Goal: Task Accomplishment & Management: Complete application form

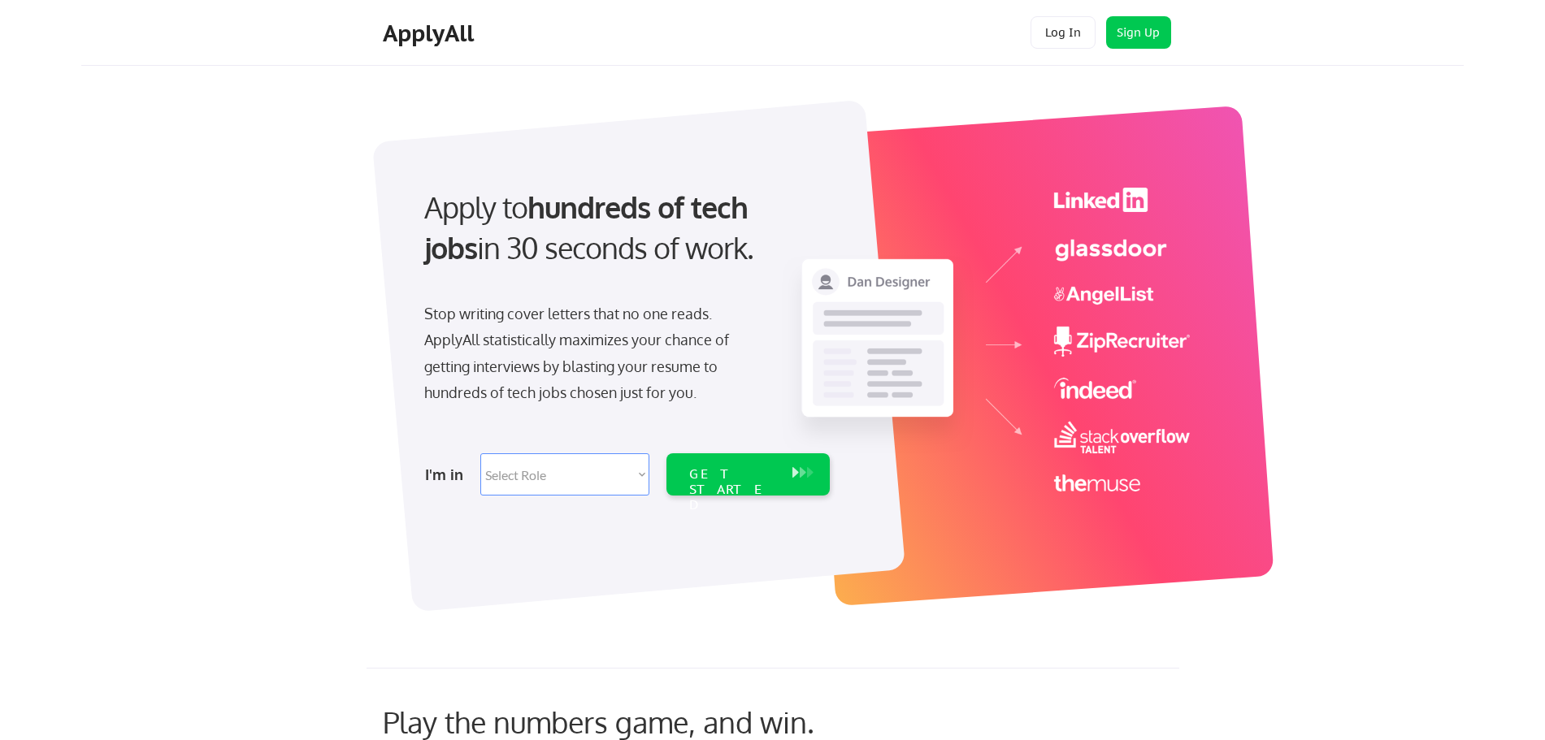
click at [480, 453] on select "Select Role Software Engineering Product Management Customer Success Sales UI/U…" at bounding box center [564, 474] width 169 height 42
select select ""data_science___analytics""
click option "Data" at bounding box center [0, 0] width 0 height 0
select select ""data_science___analytics""
drag, startPoint x: 743, startPoint y: 475, endPoint x: 806, endPoint y: 462, distance: 64.7
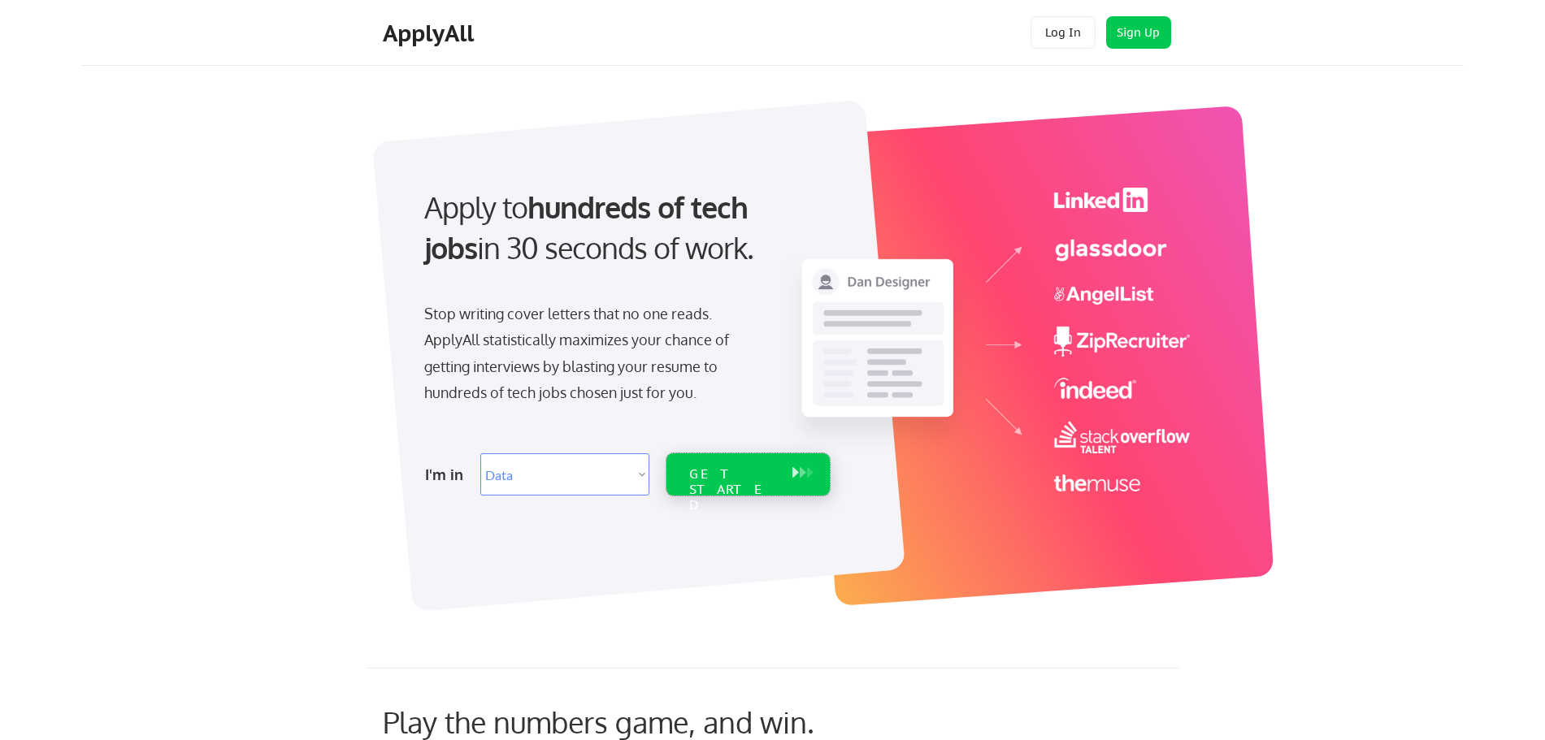
click at [744, 475] on div "GET STARTED" at bounding box center [732, 489] width 87 height 47
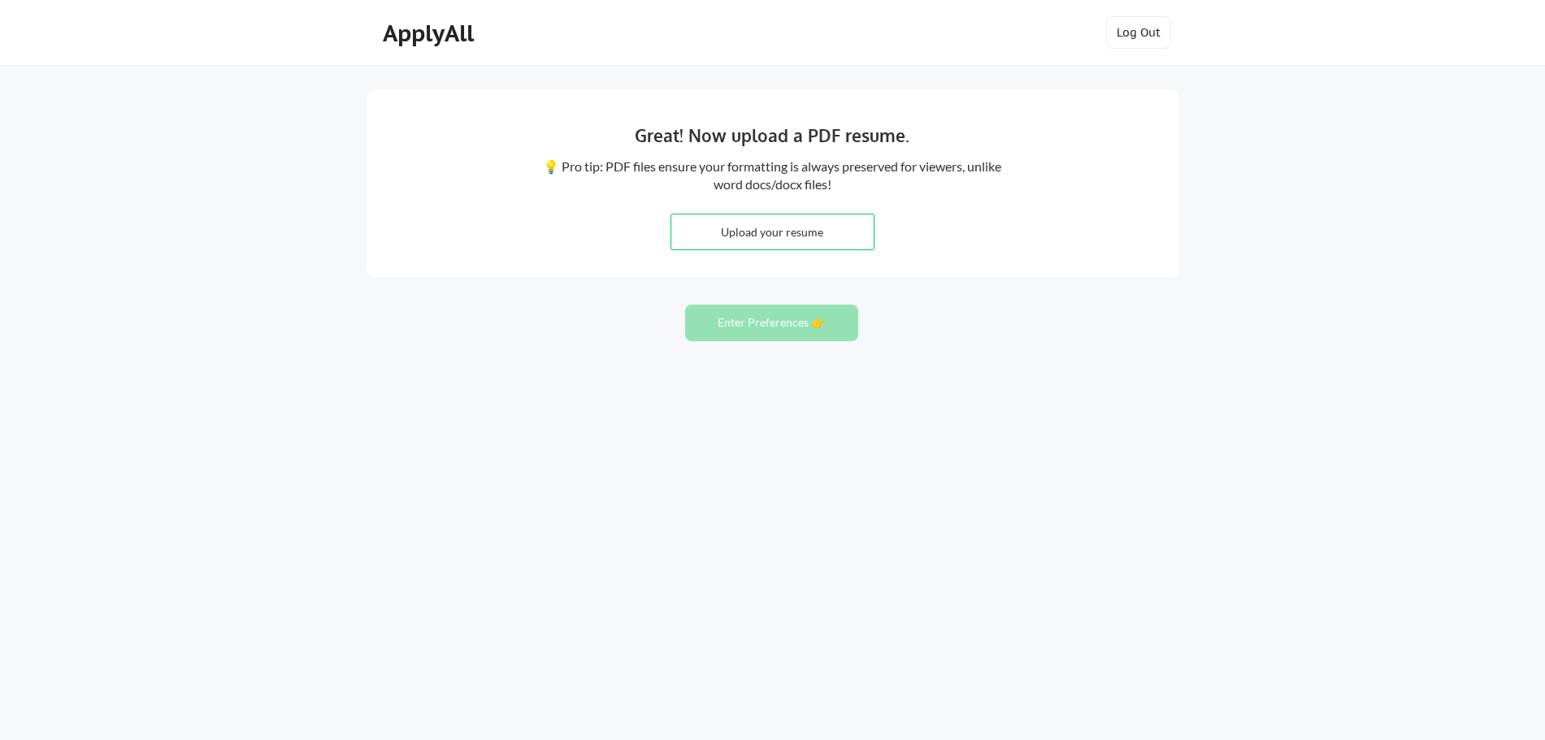
click at [773, 227] on input "file" at bounding box center [772, 232] width 202 height 35
type input "C:\fakepath\Cover Letter and Resume.pdf"
click at [735, 318] on button "Enter Preferences 👉" at bounding box center [771, 323] width 173 height 37
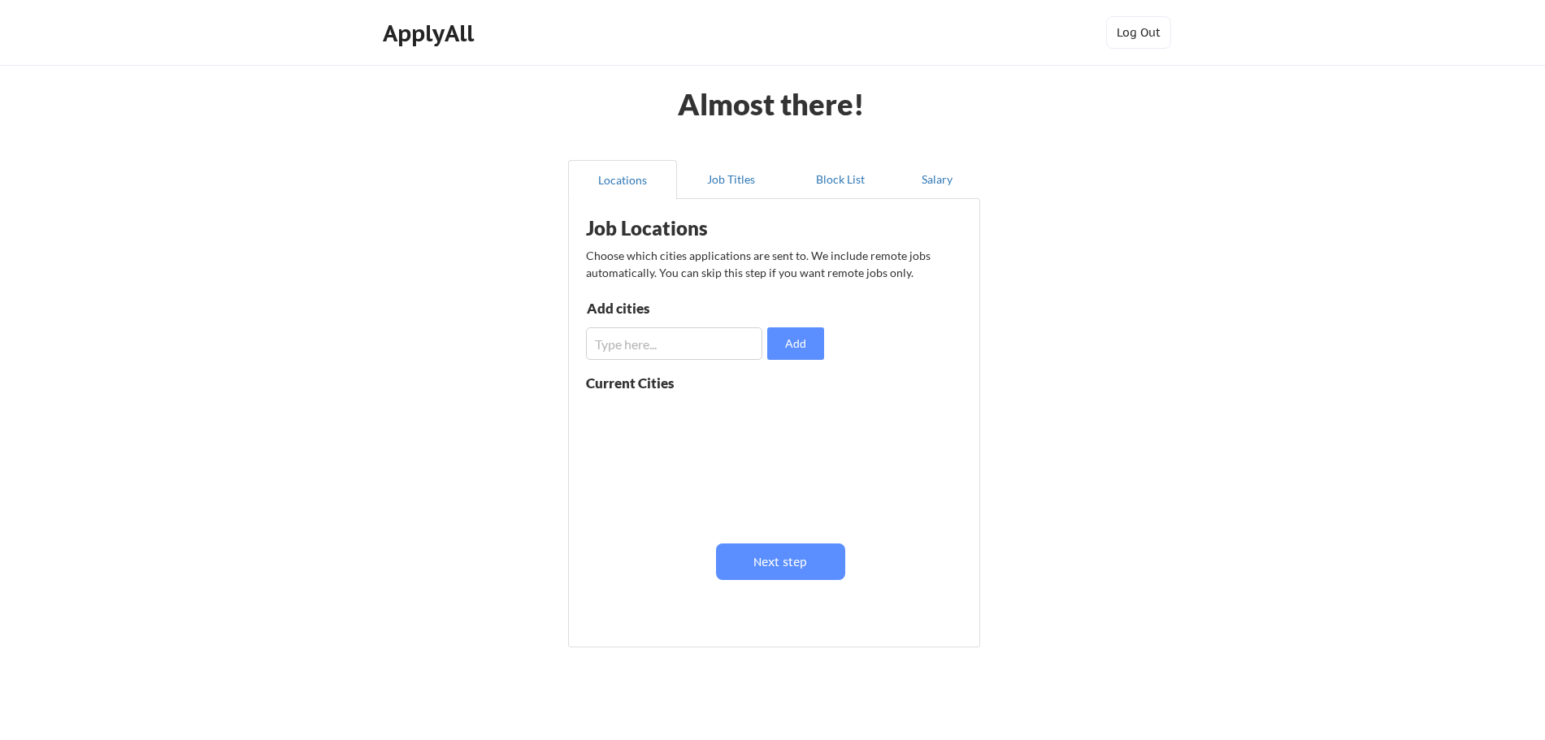
click at [699, 349] on input "input" at bounding box center [674, 343] width 176 height 33
click at [795, 331] on button "Add" at bounding box center [795, 343] width 57 height 33
click at [644, 353] on input "input" at bounding box center [674, 343] width 176 height 33
type input "remote"
drag, startPoint x: 779, startPoint y: 344, endPoint x: 900, endPoint y: 349, distance: 120.4
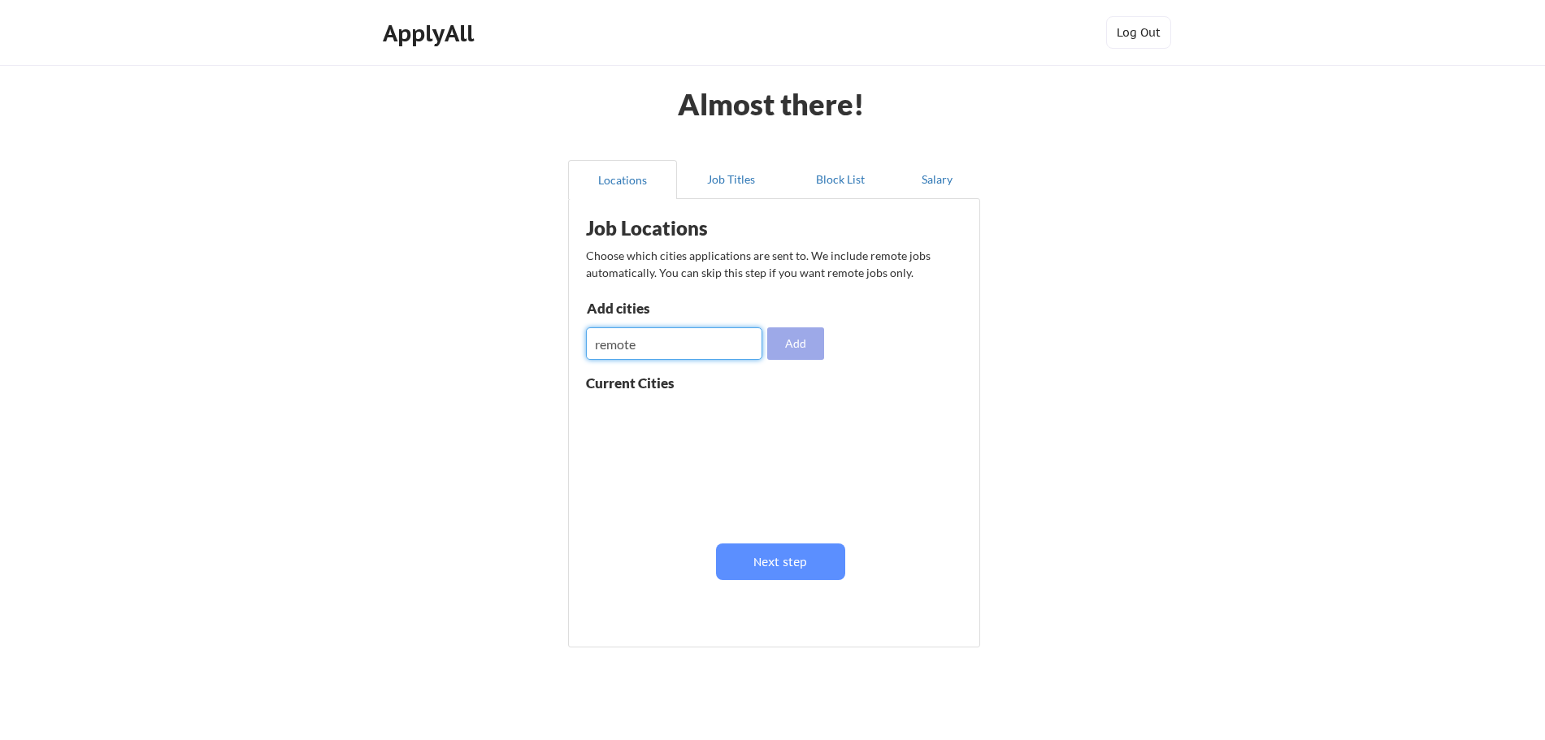
click at [780, 343] on button "Add" at bounding box center [795, 343] width 57 height 33
click at [722, 347] on input "input" at bounding box center [674, 343] width 176 height 33
type input "casper"
drag, startPoint x: 785, startPoint y: 334, endPoint x: 936, endPoint y: 353, distance: 152.3
click at [790, 335] on button "Add" at bounding box center [795, 343] width 57 height 33
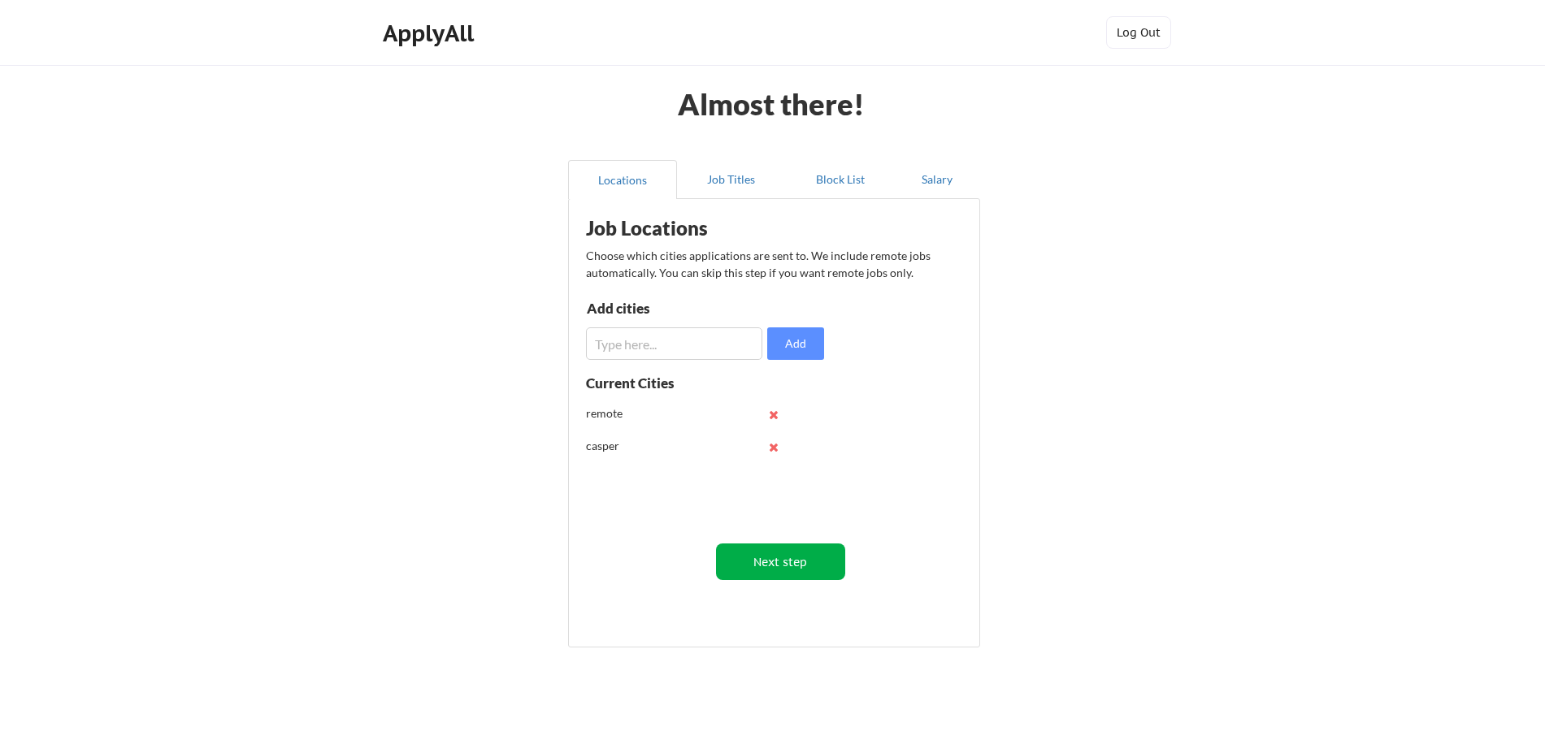
drag, startPoint x: 781, startPoint y: 558, endPoint x: 938, endPoint y: 518, distance: 161.8
click at [789, 565] on button "Next step" at bounding box center [780, 562] width 129 height 37
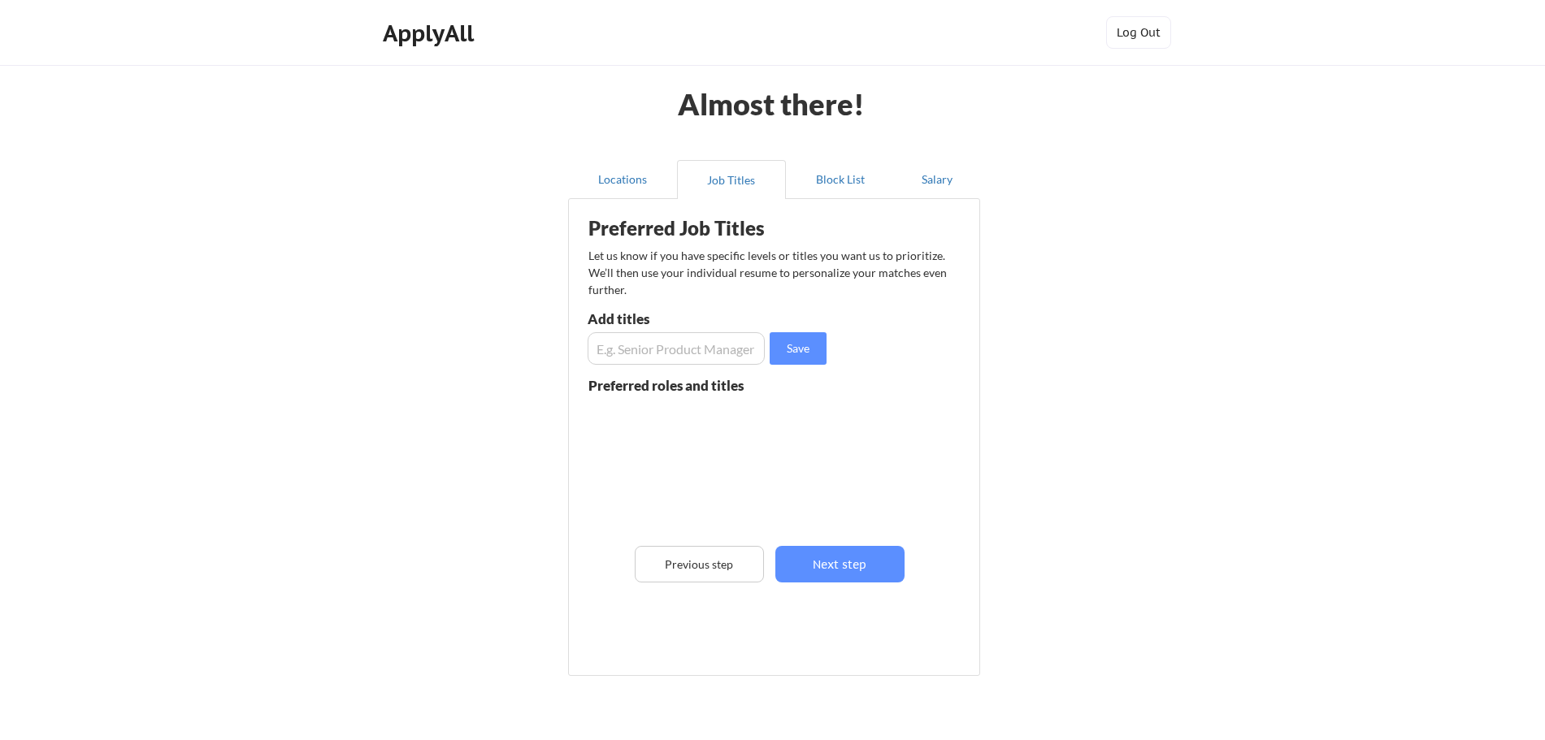
drag, startPoint x: 655, startPoint y: 349, endPoint x: 808, endPoint y: 336, distance: 153.3
click at [656, 349] on input "input" at bounding box center [676, 348] width 177 height 33
type input "Data Processor"
drag, startPoint x: 793, startPoint y: 346, endPoint x: 952, endPoint y: 350, distance: 158.5
click at [804, 349] on button "Save" at bounding box center [798, 348] width 57 height 33
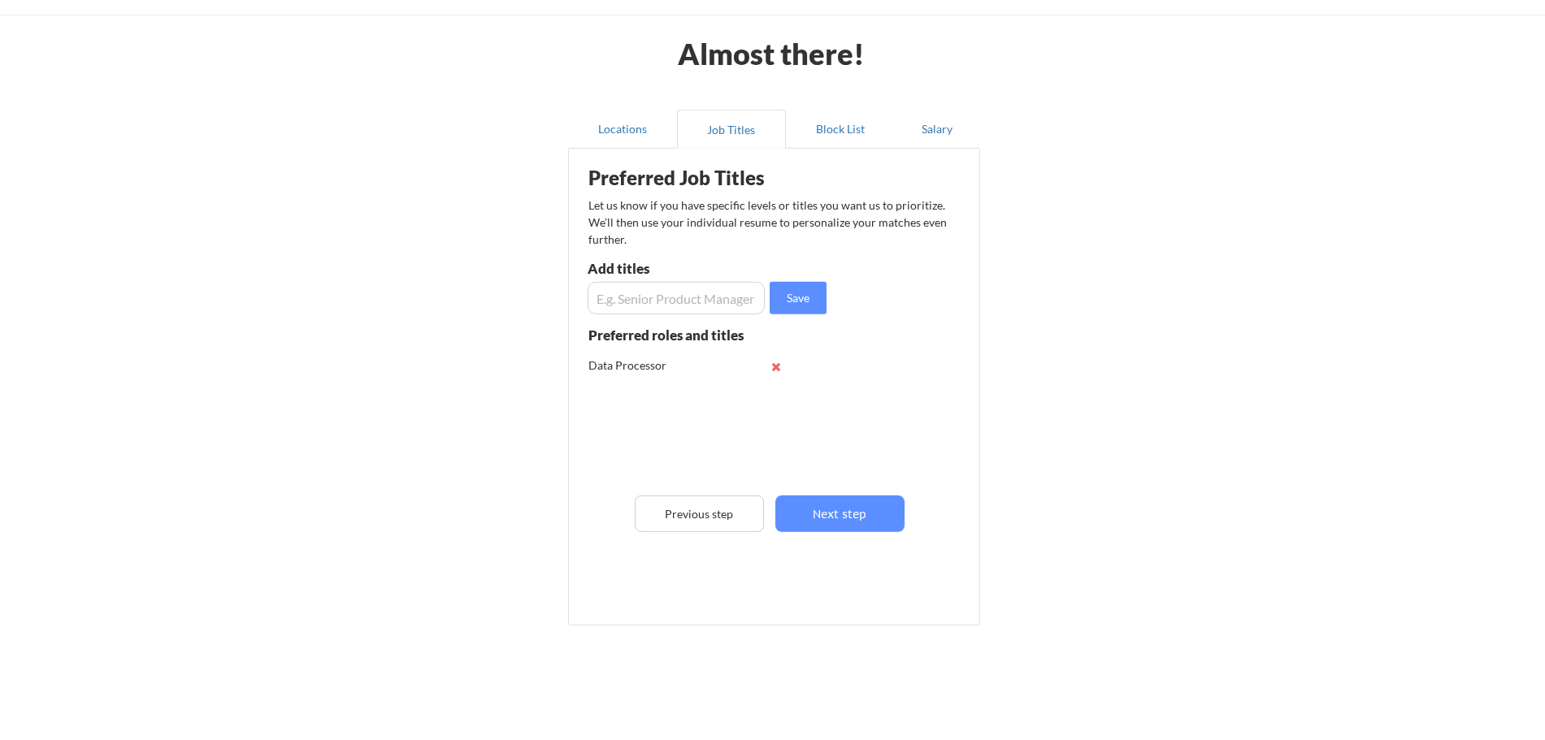
scroll to position [85, 0]
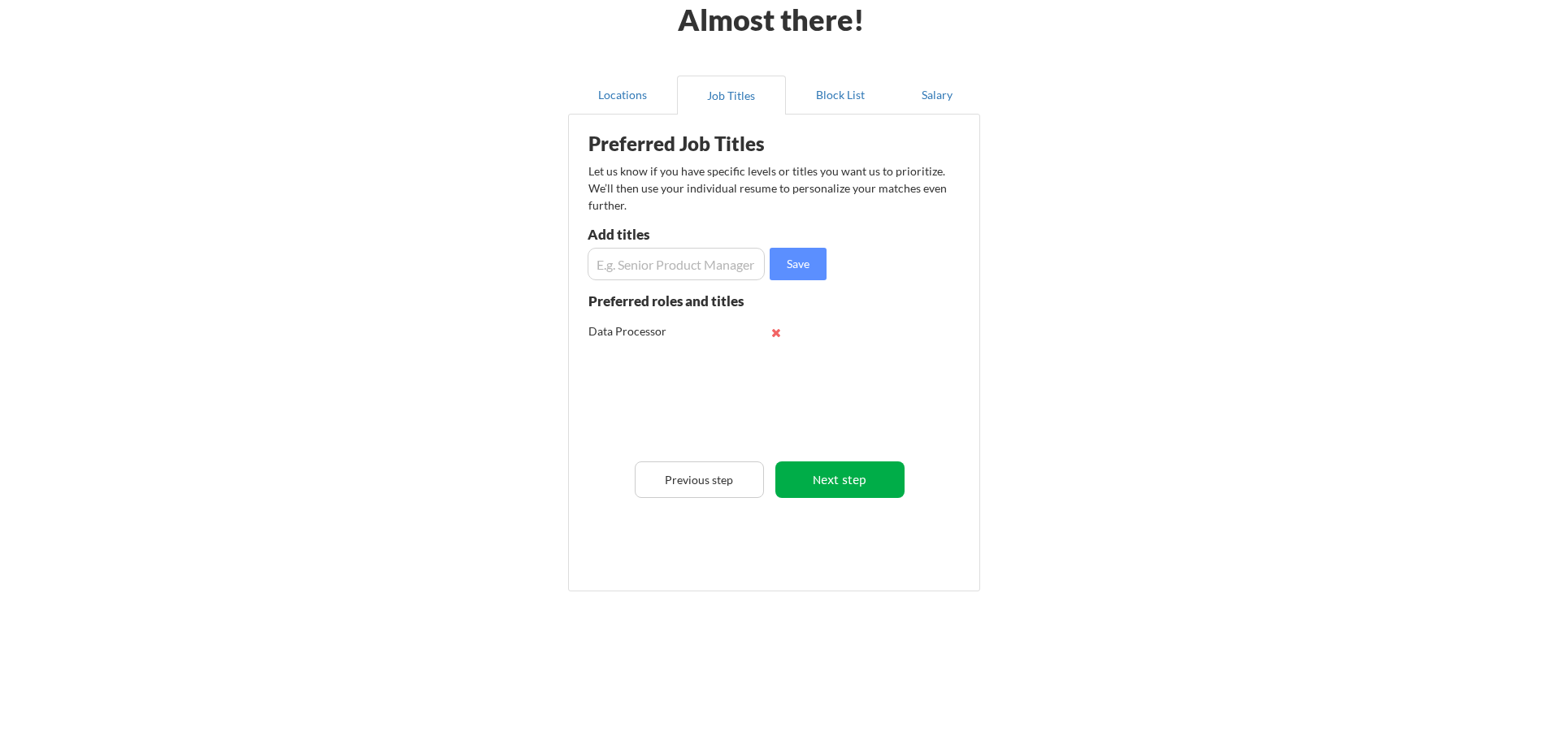
click at [842, 469] on button "Next step" at bounding box center [839, 480] width 129 height 37
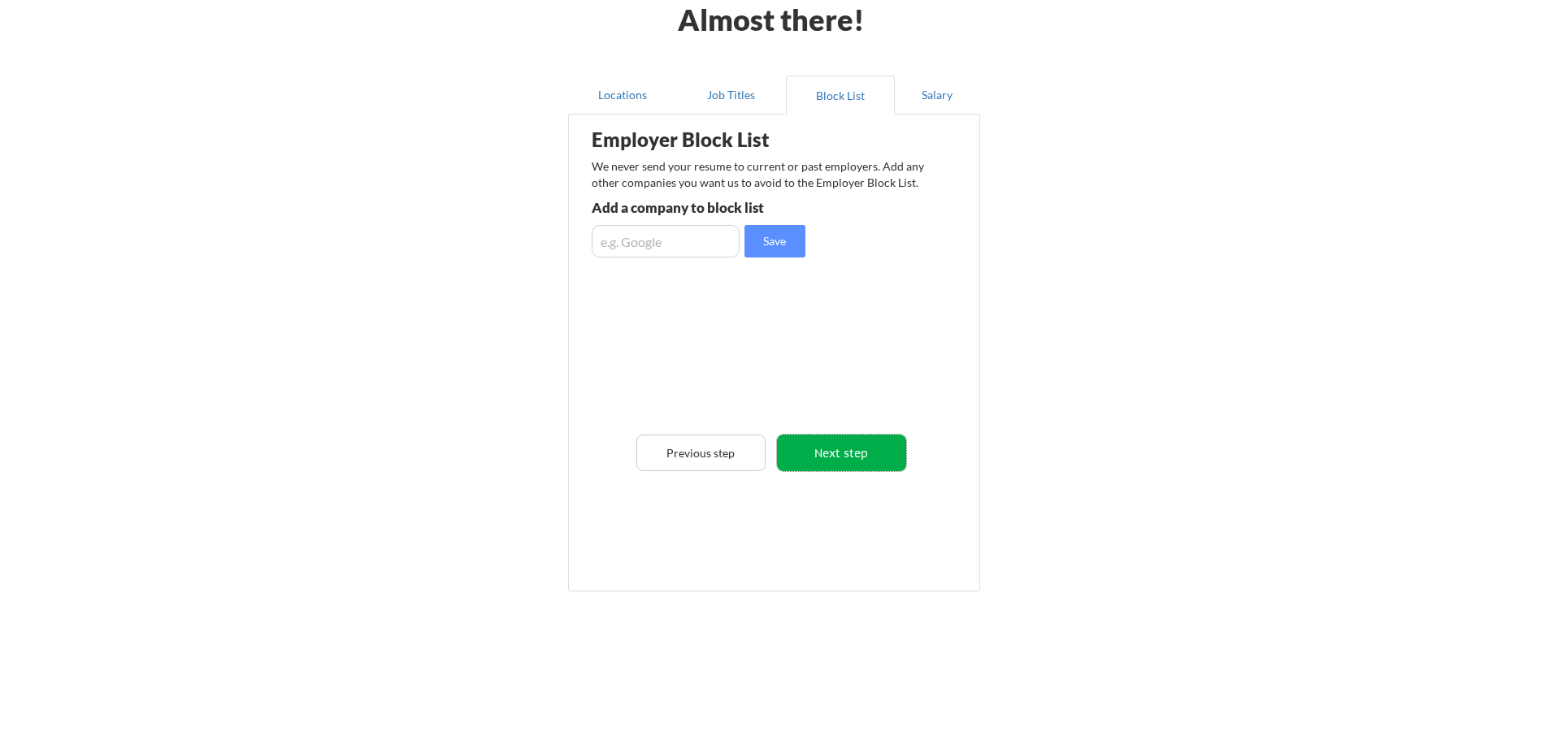
drag, startPoint x: 853, startPoint y: 446, endPoint x: 885, endPoint y: 362, distance: 89.5
click at [854, 446] on button "Next step" at bounding box center [841, 453] width 129 height 37
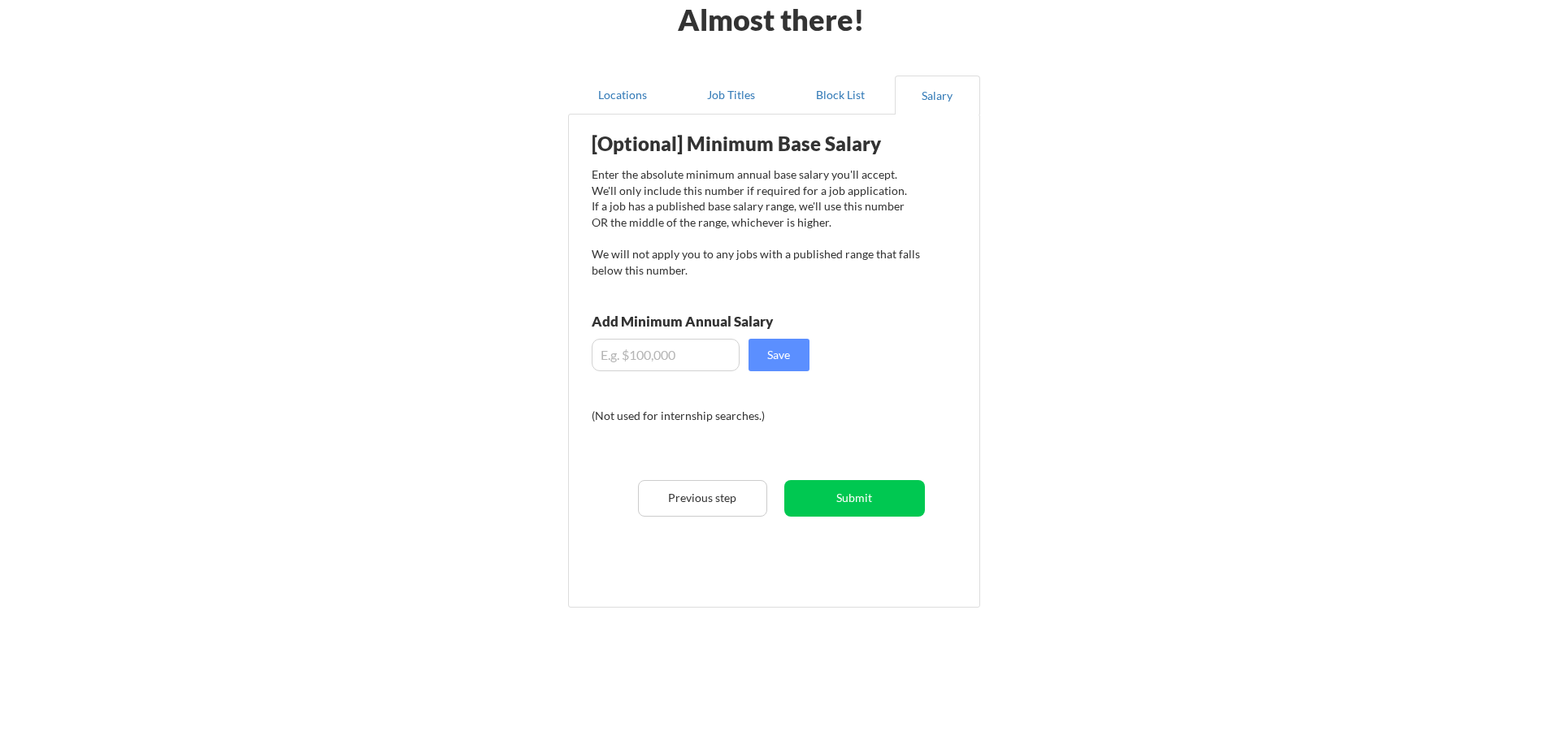
click at [699, 351] on input "input" at bounding box center [666, 355] width 148 height 33
type input "$72,000"
drag, startPoint x: 774, startPoint y: 346, endPoint x: 785, endPoint y: 349, distance: 11.8
click at [780, 349] on button "Save" at bounding box center [778, 355] width 61 height 33
click at [848, 490] on button "Submit" at bounding box center [854, 498] width 141 height 37
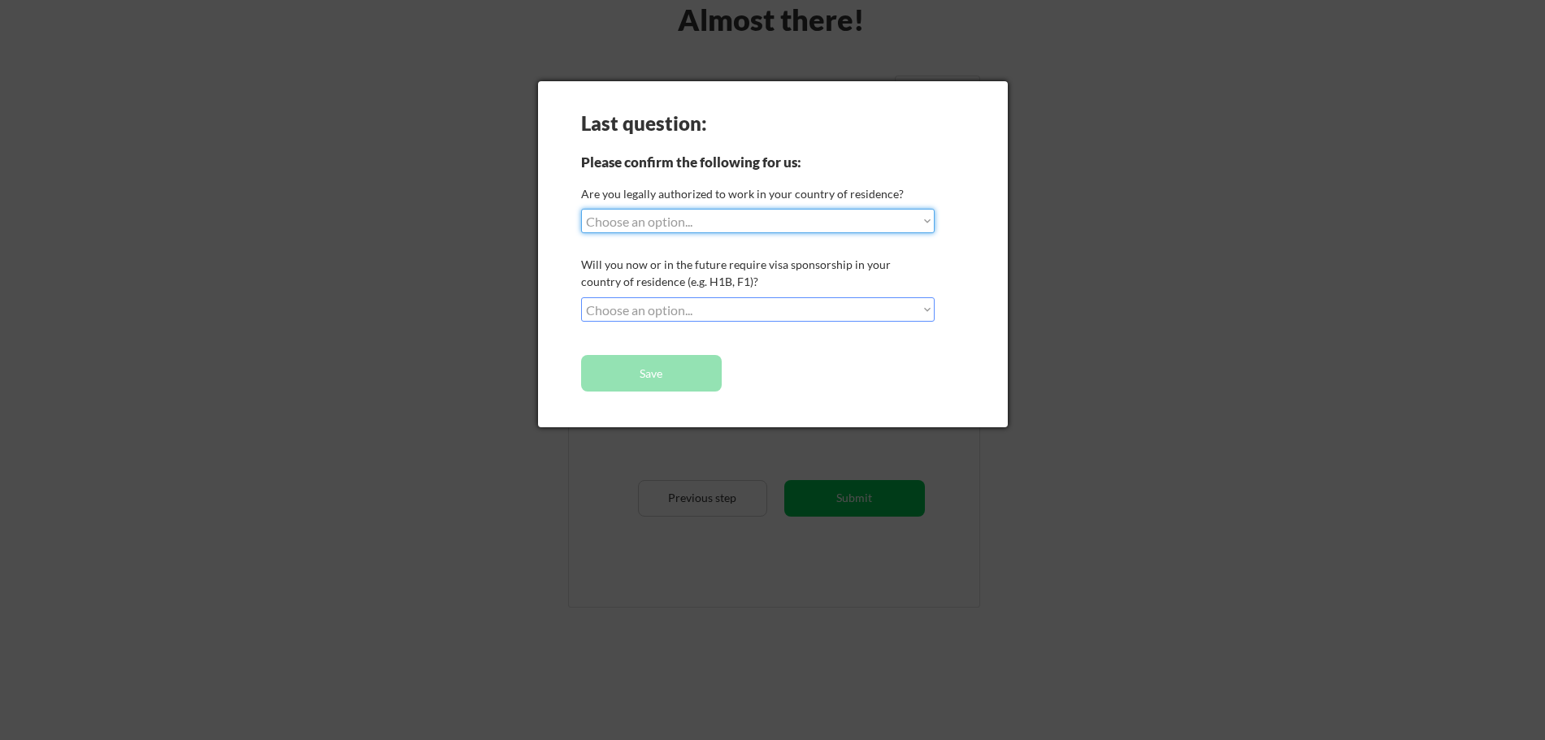
click at [581, 209] on select "Choose an option... Yes, I am a US Citizen Yes, I am a Canadian Citizen Yes, I …" at bounding box center [757, 221] width 353 height 24
select select ""yes__i_am_a_us_citizen""
click option "Yes, I am a US Citizen" at bounding box center [0, 0] width 0 height 0
click at [581, 297] on select "Choose an option... No, I will not need sponsorship Yes, I will need sponsorship" at bounding box center [757, 309] width 353 height 24
select select ""no__i_will_not_need_sponsorship""
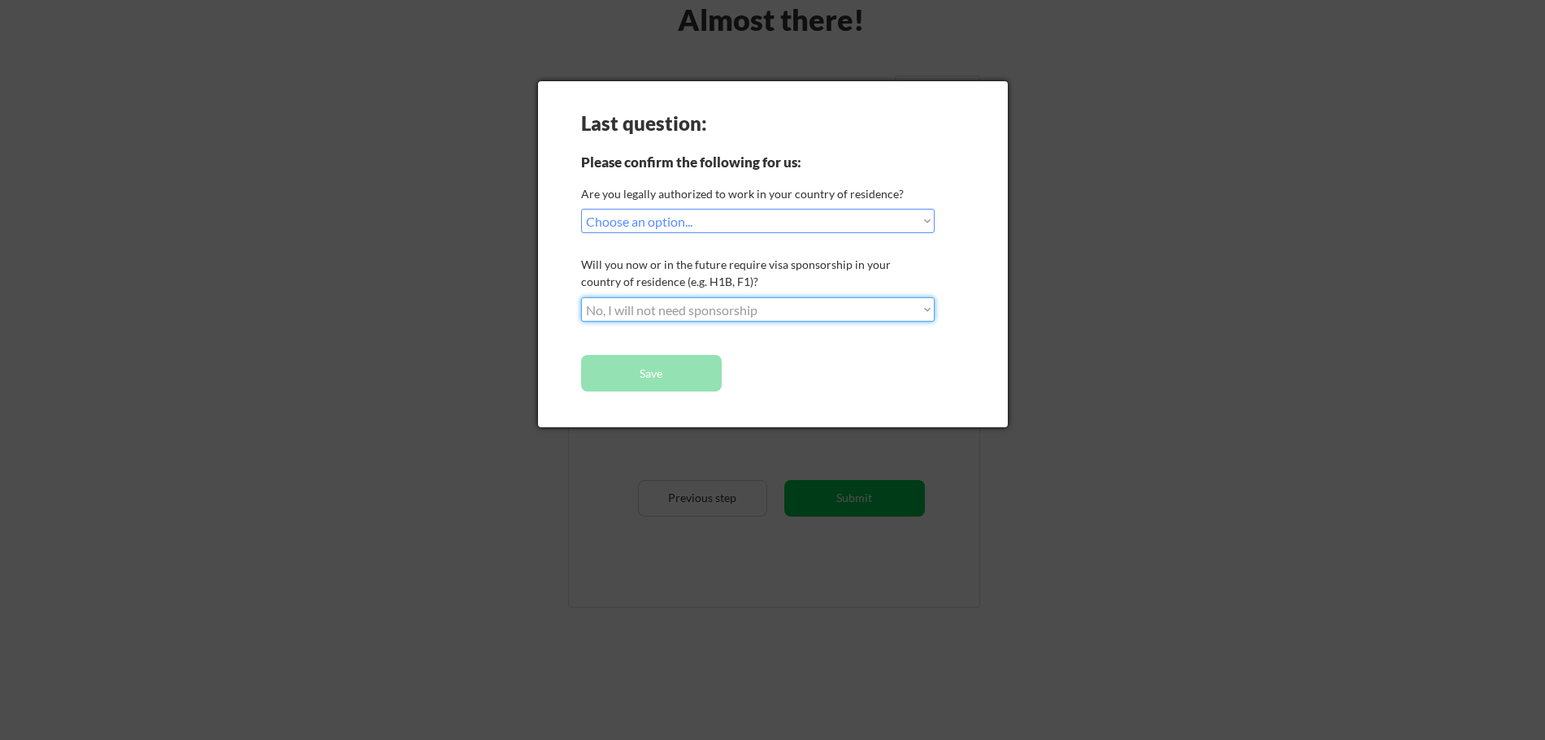
click option "No, I will not need sponsorship" at bounding box center [0, 0] width 0 height 0
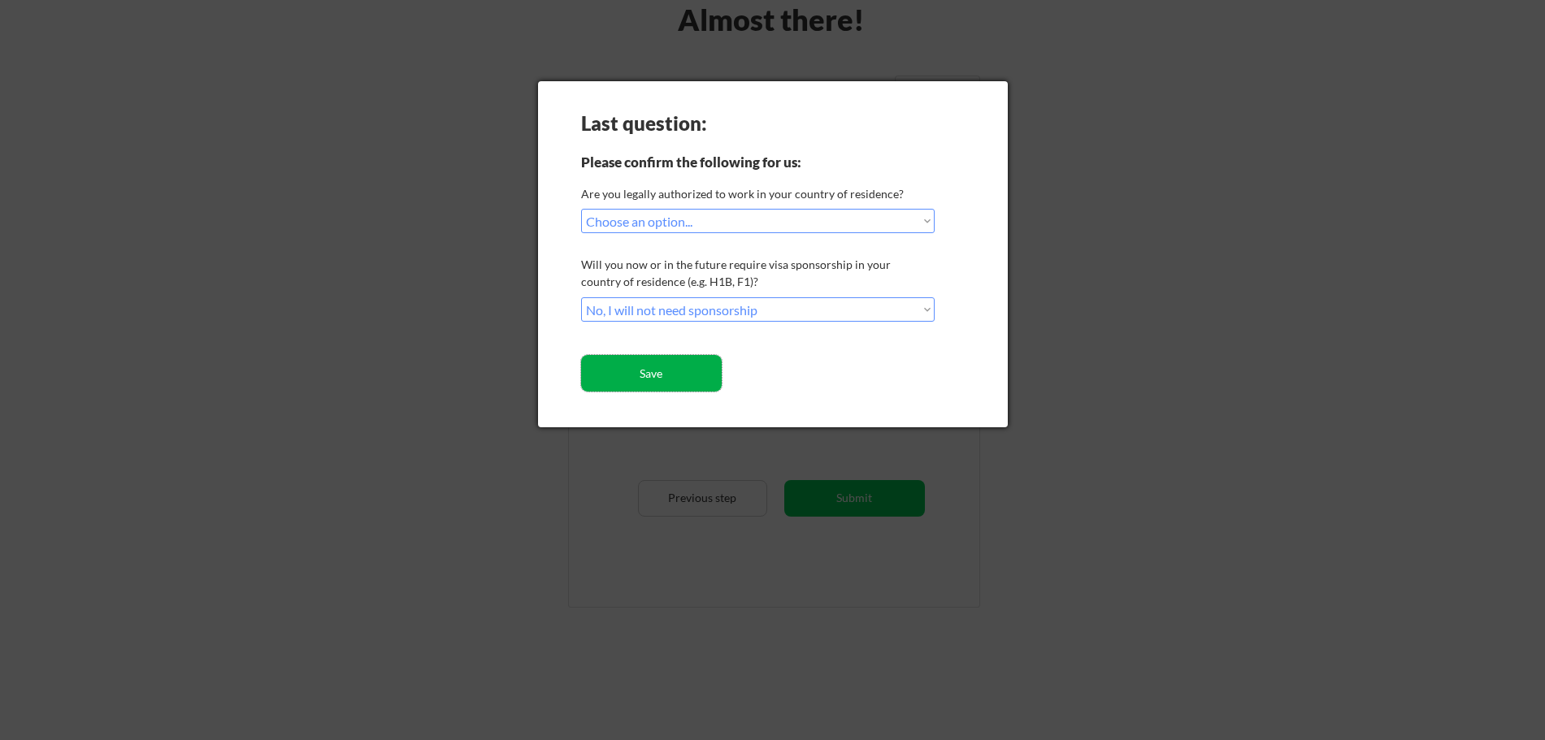
click at [674, 367] on button "Save" at bounding box center [651, 373] width 141 height 37
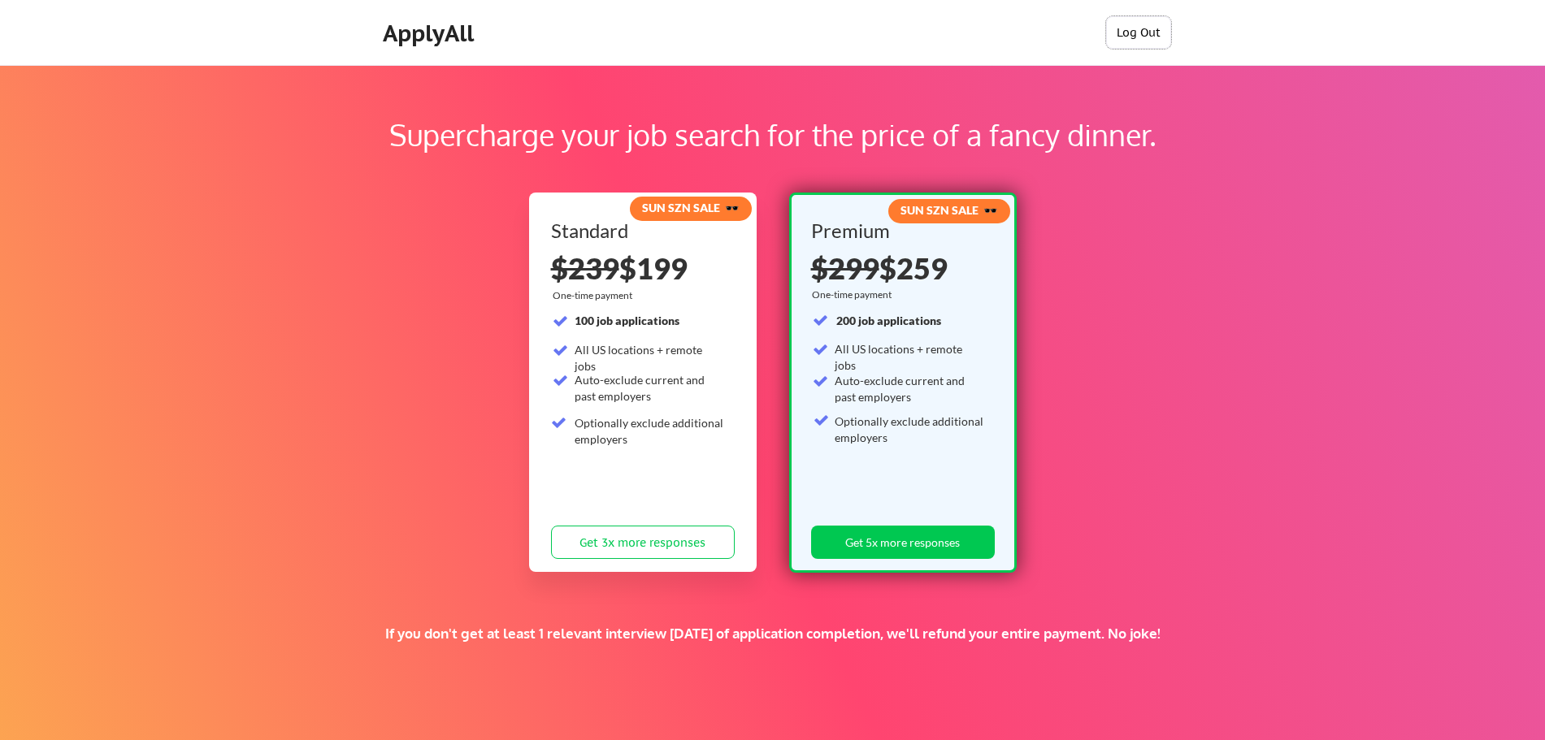
click at [1129, 31] on button "Log Out" at bounding box center [1138, 32] width 65 height 33
